Goal: Complete application form: Complete application form

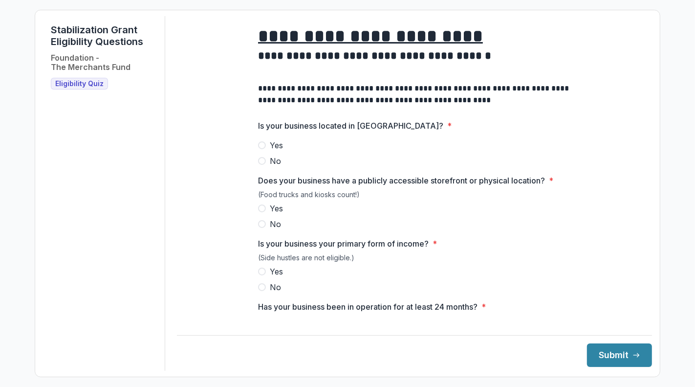
click at [258, 149] on span at bounding box center [262, 145] width 8 height 8
click at [258, 212] on span at bounding box center [262, 208] width 8 height 8
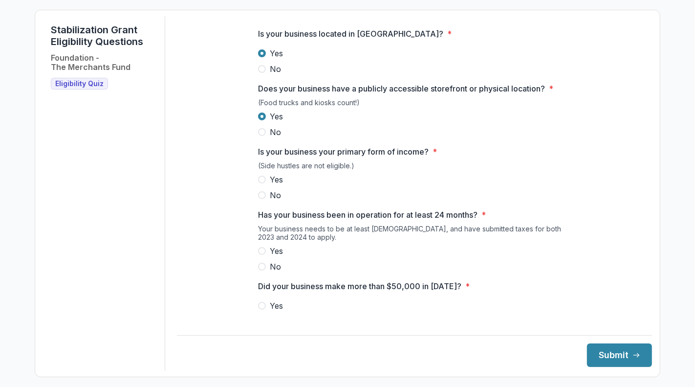
scroll to position [142, 0]
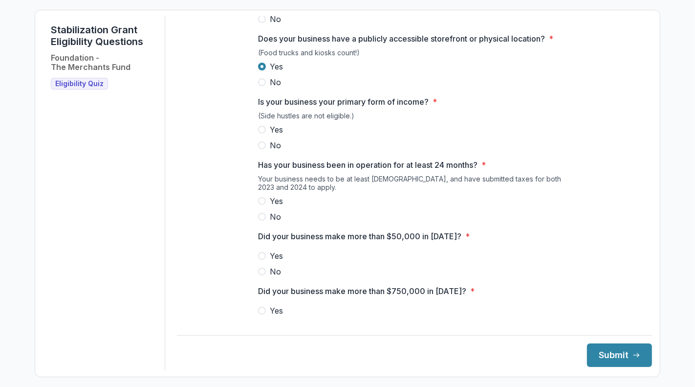
click at [258, 135] on label "Yes" at bounding box center [414, 130] width 313 height 12
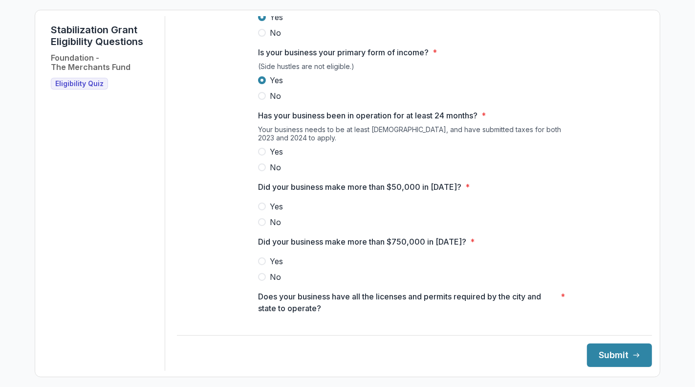
scroll to position [197, 0]
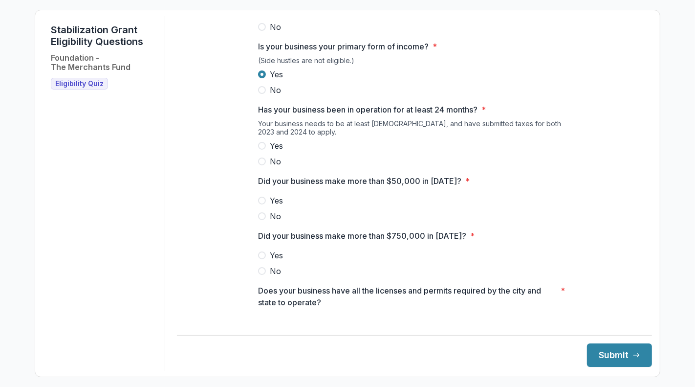
click at [258, 150] on span at bounding box center [262, 146] width 8 height 8
click at [258, 204] on span at bounding box center [262, 200] width 8 height 8
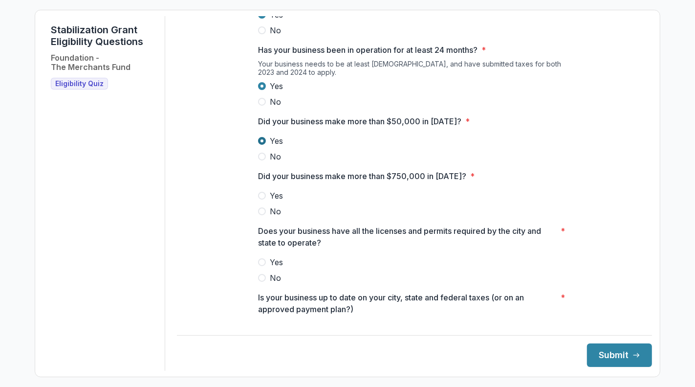
scroll to position [317, 0]
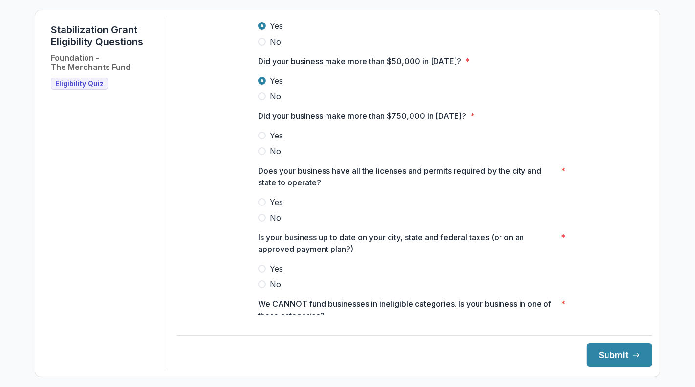
click at [258, 157] on label "No" at bounding box center [414, 151] width 313 height 12
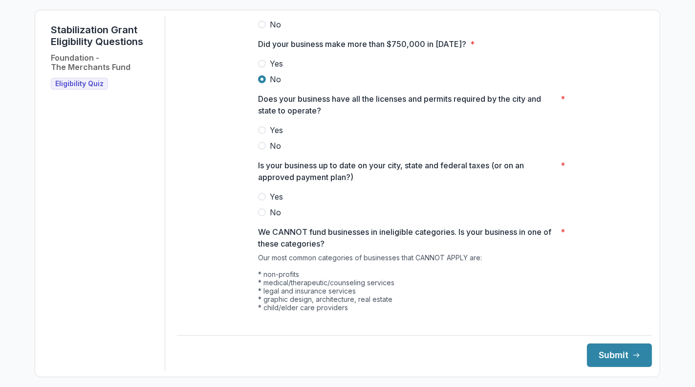
scroll to position [392, 0]
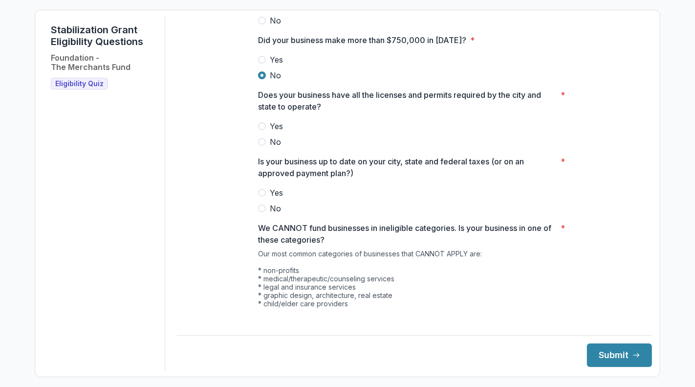
click at [258, 130] on span at bounding box center [262, 126] width 8 height 8
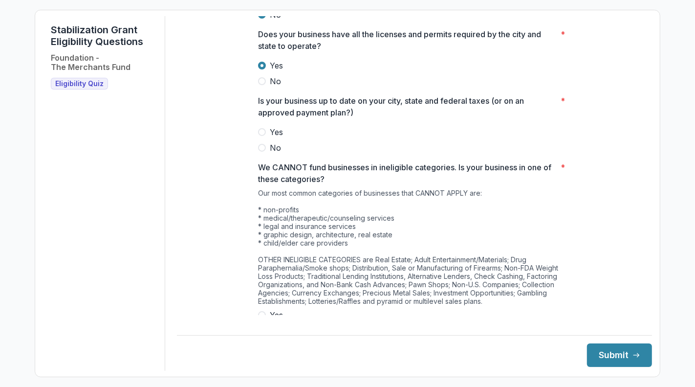
scroll to position [492, 0]
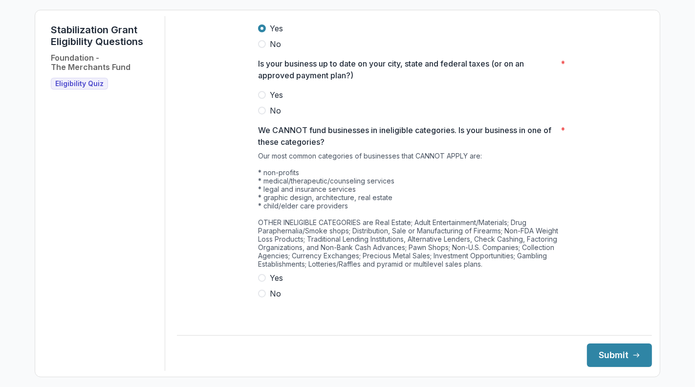
click at [258, 101] on label "Yes" at bounding box center [414, 95] width 313 height 12
click at [258, 296] on label "No" at bounding box center [414, 293] width 313 height 12
click at [258, 107] on span at bounding box center [262, 111] width 8 height 8
click at [607, 348] on button "Submit" at bounding box center [619, 354] width 65 height 23
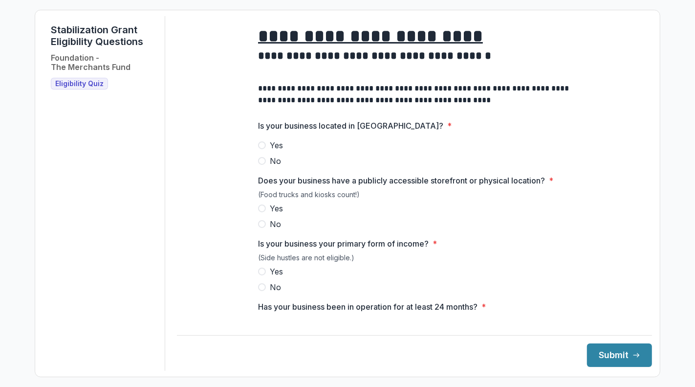
click at [258, 151] on label "Yes" at bounding box center [414, 145] width 313 height 12
click at [258, 202] on div "(Food trucks and kiosks count!)" at bounding box center [414, 196] width 313 height 12
click at [258, 212] on span at bounding box center [262, 208] width 8 height 8
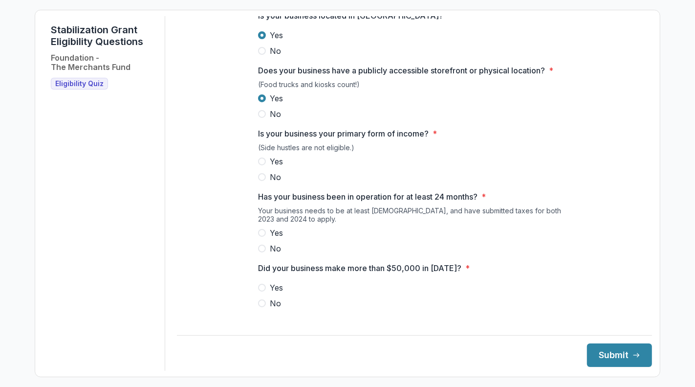
scroll to position [112, 0]
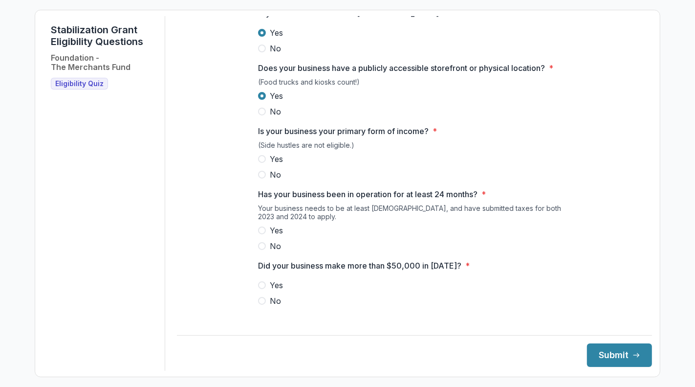
click at [258, 153] on div "(Side hustles are not eligible.)" at bounding box center [414, 147] width 313 height 12
click at [258, 165] on label "Yes" at bounding box center [414, 159] width 313 height 12
click at [258, 236] on label "Yes" at bounding box center [414, 230] width 313 height 12
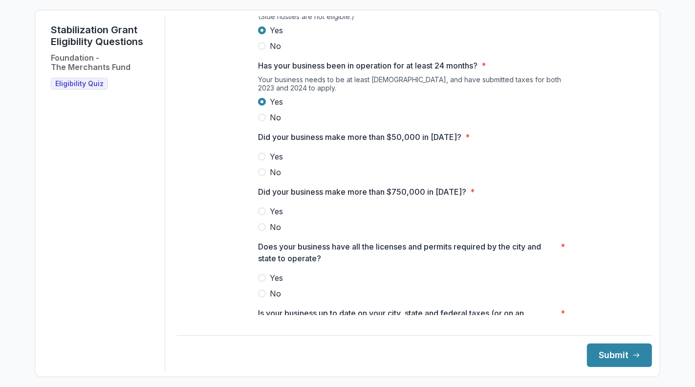
scroll to position [249, 0]
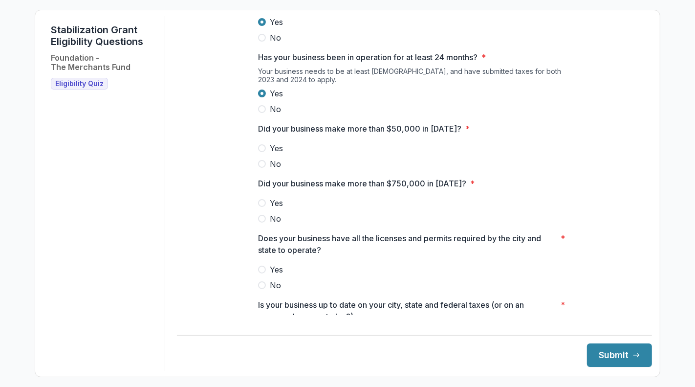
click at [258, 154] on label "Yes" at bounding box center [414, 148] width 313 height 12
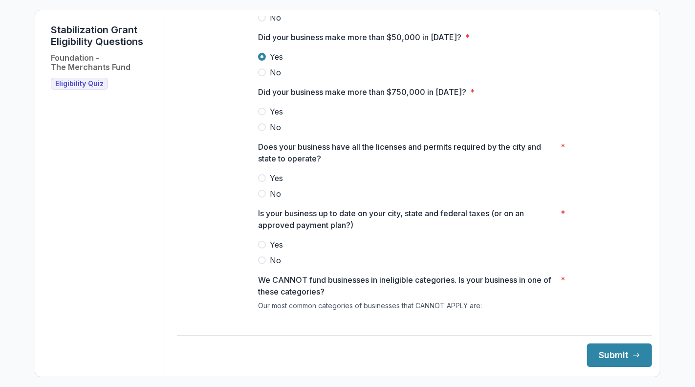
scroll to position [354, 0]
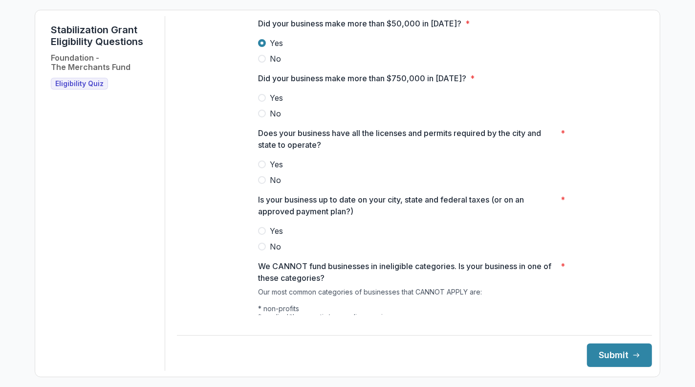
click at [258, 117] on span at bounding box center [262, 113] width 8 height 8
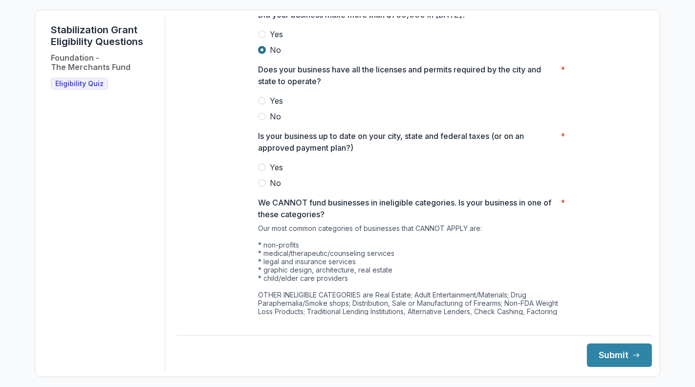
scroll to position [438, 0]
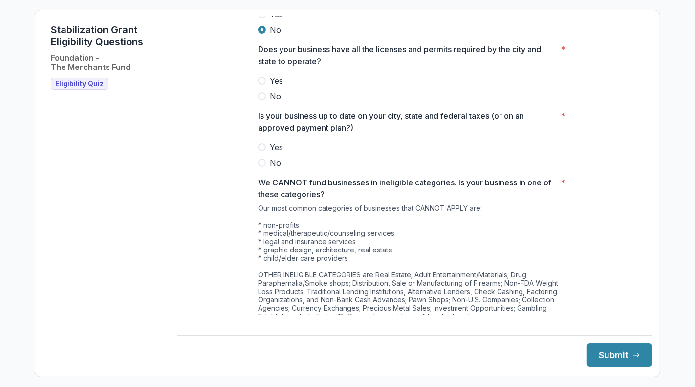
click at [258, 85] on span at bounding box center [262, 81] width 8 height 8
click at [258, 153] on label "Yes" at bounding box center [414, 147] width 313 height 12
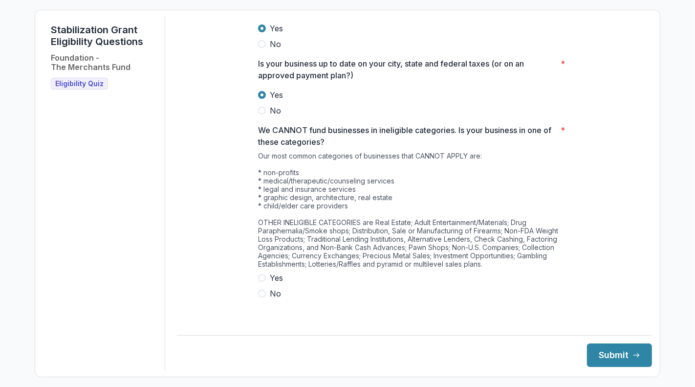
scroll to position [678, 0]
click at [258, 297] on span at bounding box center [262, 293] width 8 height 8
click at [603, 355] on button "Submit" at bounding box center [619, 354] width 65 height 23
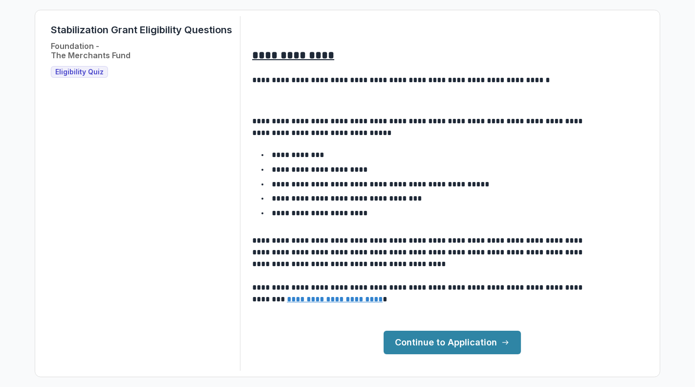
click at [499, 354] on link "Continue to Application" at bounding box center [452, 341] width 137 height 23
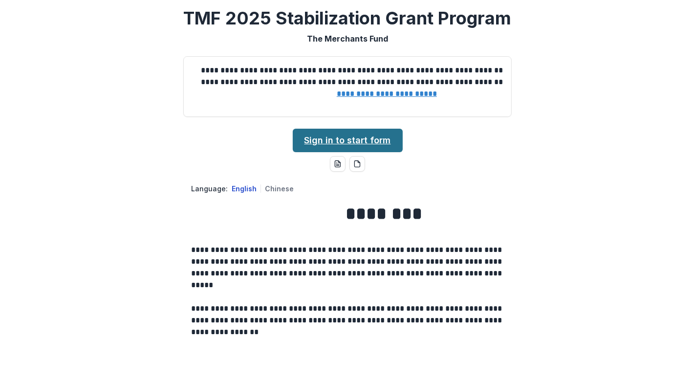
click at [373, 152] on link "Sign in to start form" at bounding box center [348, 140] width 110 height 23
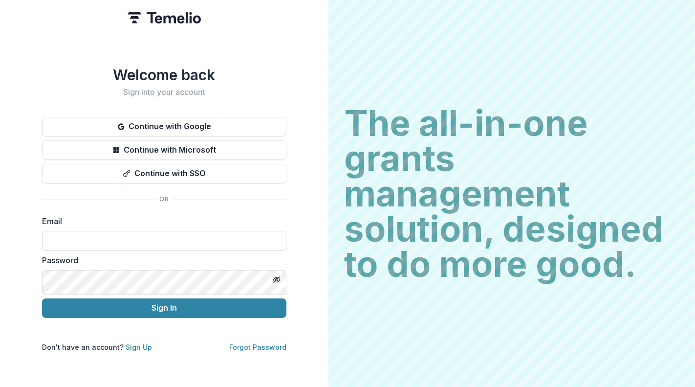
scroll to position [12, 0]
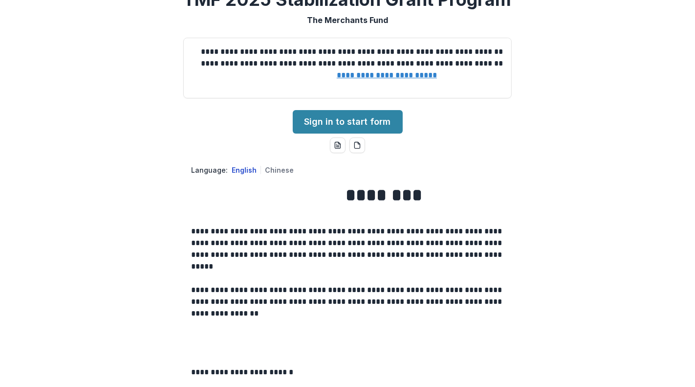
scroll to position [47, 0]
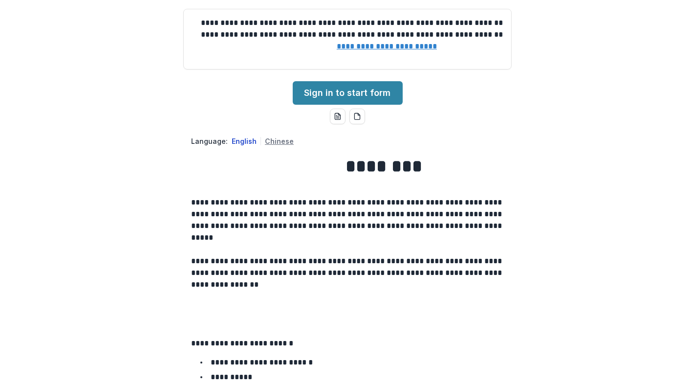
click at [265, 145] on button "Chinese" at bounding box center [279, 141] width 29 height 8
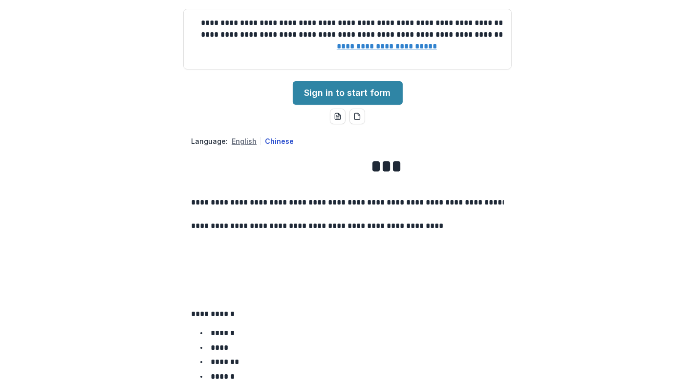
click at [232, 145] on button "English" at bounding box center [244, 141] width 25 height 8
